Goal: Task Accomplishment & Management: Manage account settings

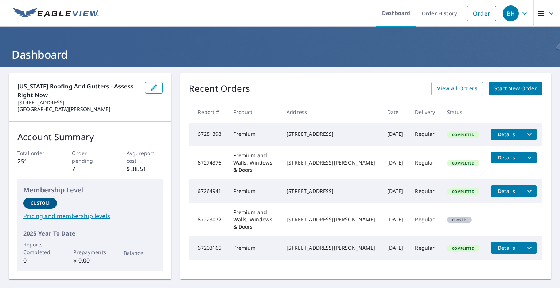
click at [510, 16] on div "BH" at bounding box center [511, 13] width 16 height 16
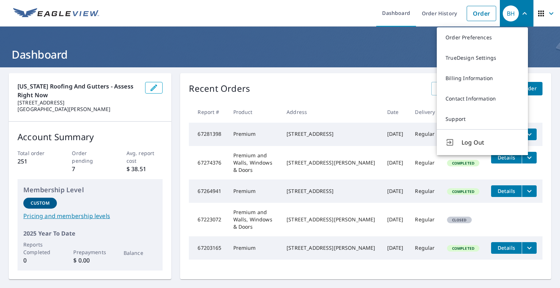
click at [538, 13] on icon "button" at bounding box center [541, 14] width 6 height 6
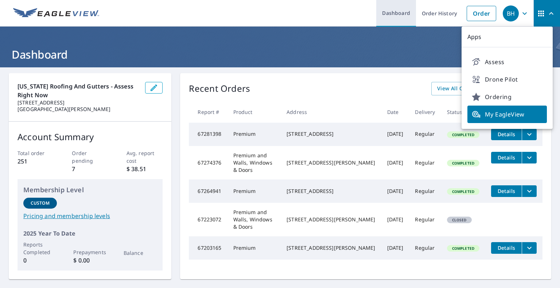
click at [405, 13] on link "Dashboard" at bounding box center [396, 13] width 40 height 27
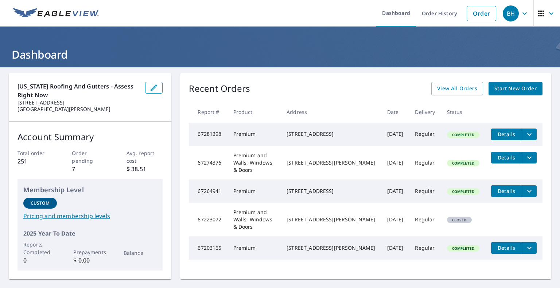
scroll to position [74, 0]
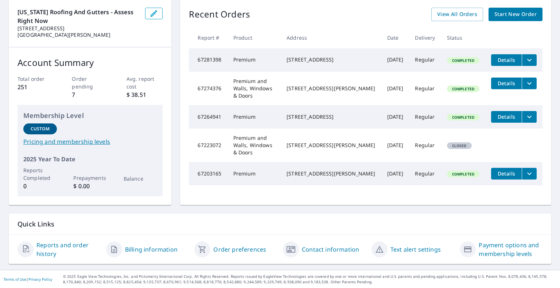
click at [140, 250] on link "Billing information" at bounding box center [151, 249] width 52 height 9
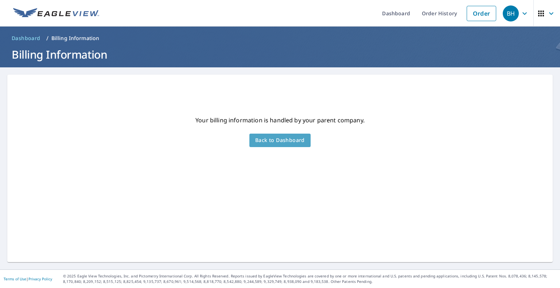
click at [292, 144] on span "Back to Dashboard" at bounding box center [280, 140] width 50 height 9
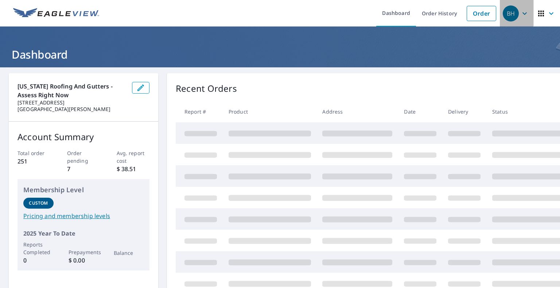
click at [520, 16] on icon "button" at bounding box center [524, 13] width 9 height 9
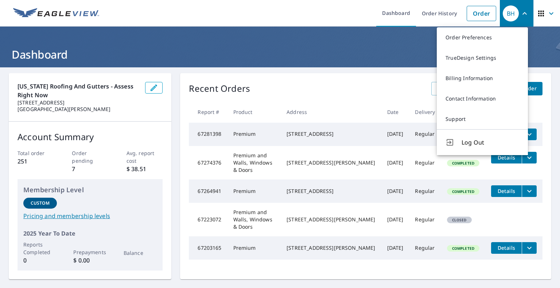
click at [460, 141] on button "Log Out" at bounding box center [482, 142] width 91 height 26
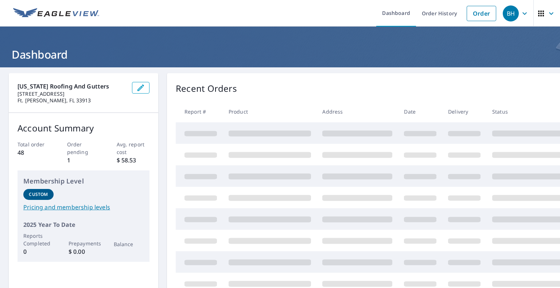
click at [539, 16] on icon "button" at bounding box center [541, 13] width 9 height 9
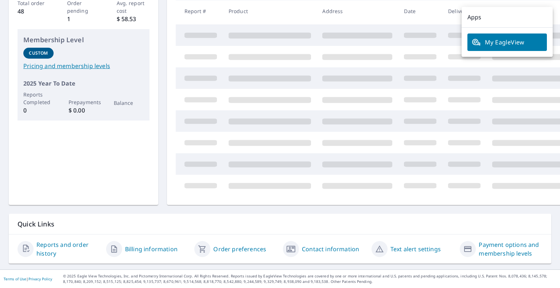
scroll to position [66, 0]
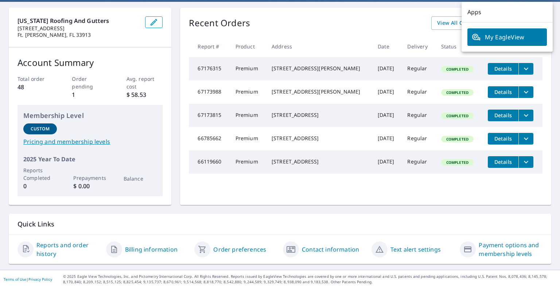
click at [155, 240] on div "Reports and order history Billing information Order preferences Contact informa…" at bounding box center [280, 249] width 542 height 29
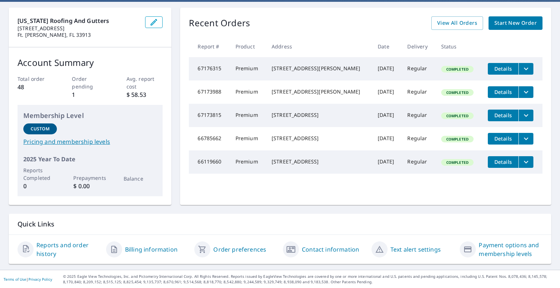
click at [151, 246] on link "Billing information" at bounding box center [151, 249] width 52 height 9
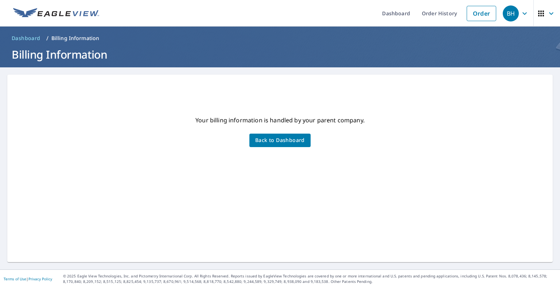
click at [267, 146] on button "Back to Dashboard" at bounding box center [279, 140] width 61 height 13
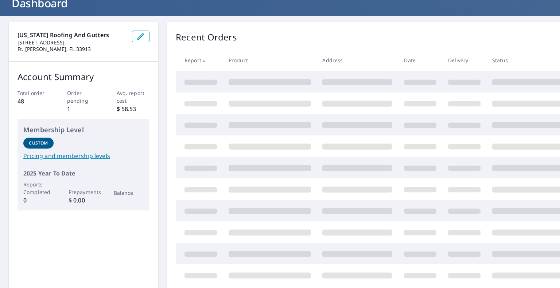
scroll to position [147, 0]
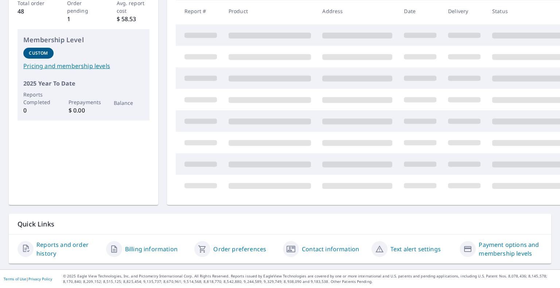
click at [493, 243] on link "Payment options and membership levels" at bounding box center [511, 249] width 64 height 17
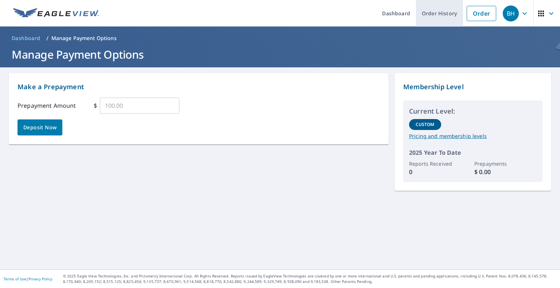
click at [435, 17] on link "Order History" at bounding box center [439, 13] width 47 height 27
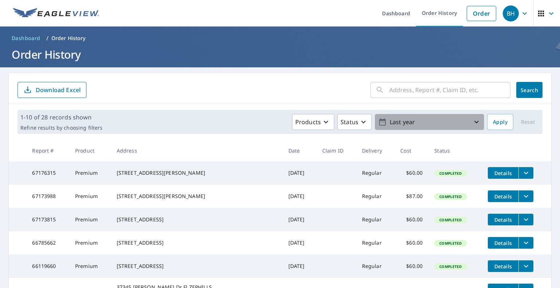
click at [400, 124] on p "Last year" at bounding box center [429, 122] width 85 height 13
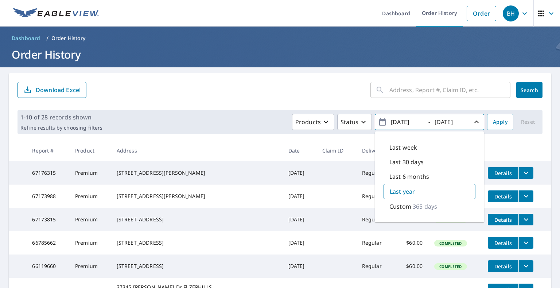
click at [404, 206] on p "Custom" at bounding box center [400, 206] width 22 height 9
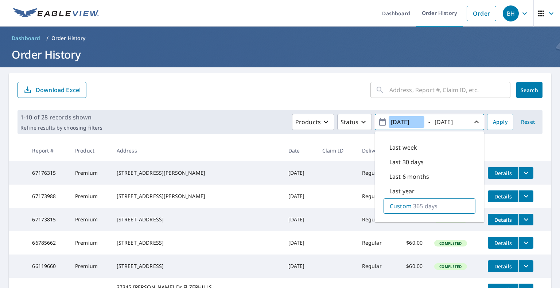
click at [406, 121] on input "[DATE]" at bounding box center [407, 122] width 36 height 12
type input "[DATE]"
click at [494, 120] on span "Apply" at bounding box center [500, 122] width 15 height 9
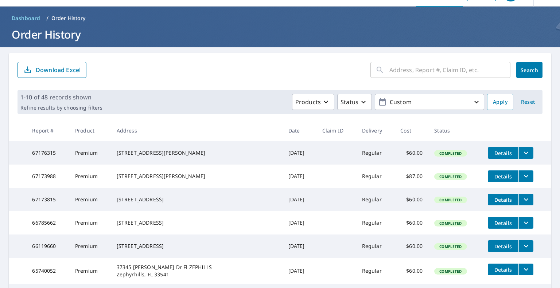
scroll to position [36, 0]
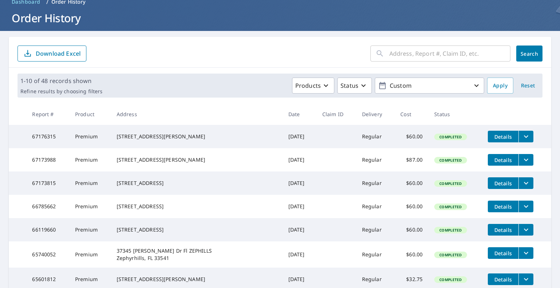
click at [49, 49] on span "Download Excel" at bounding box center [51, 53] width 57 height 9
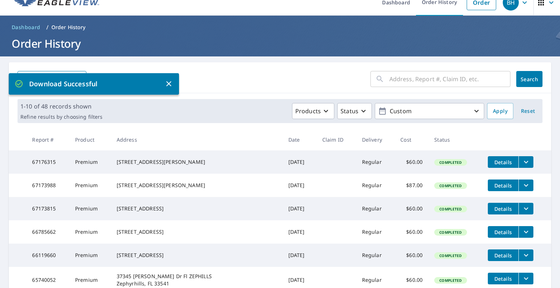
scroll to position [0, 0]
